Goal: Task Accomplishment & Management: Complete application form

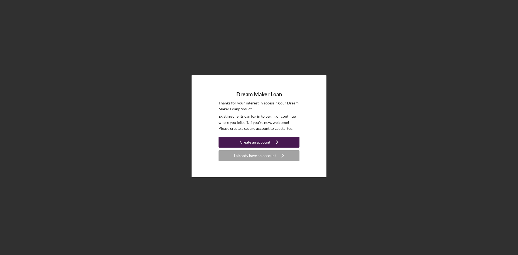
click at [262, 141] on div "Create an account" at bounding box center [255, 142] width 30 height 11
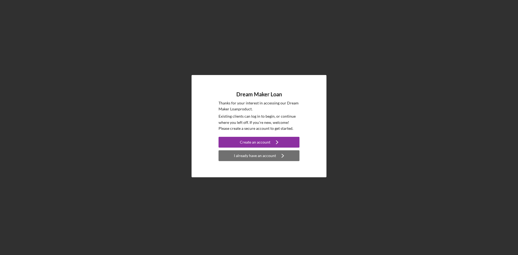
click at [268, 159] on div "I already have an account" at bounding box center [255, 155] width 42 height 11
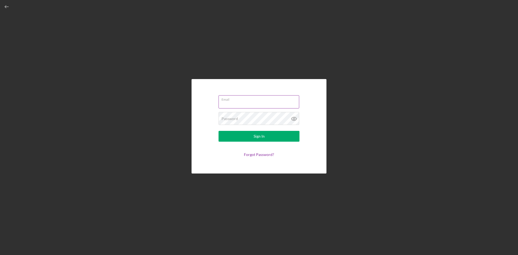
click at [255, 102] on input "Email" at bounding box center [258, 101] width 81 height 13
type input "[EMAIL_ADDRESS][DOMAIN_NAME]"
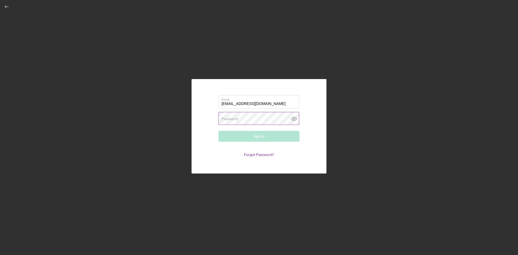
click at [233, 120] on label "Password" at bounding box center [229, 118] width 16 height 4
click at [294, 119] on icon at bounding box center [293, 118] width 13 height 13
click at [218, 131] on button "Sign In" at bounding box center [258, 136] width 81 height 11
